Goal: Find specific page/section

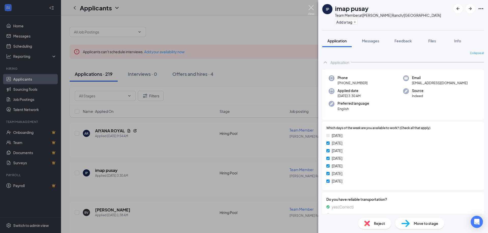
click at [309, 6] on img at bounding box center [311, 10] width 6 height 10
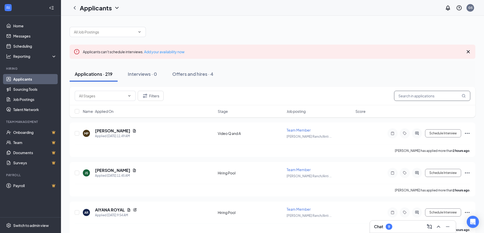
click at [432, 95] on input "text" at bounding box center [432, 96] width 76 height 10
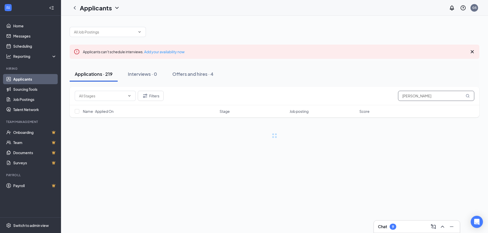
type input "[PERSON_NAME]"
